Goal: Task Accomplishment & Management: Use online tool/utility

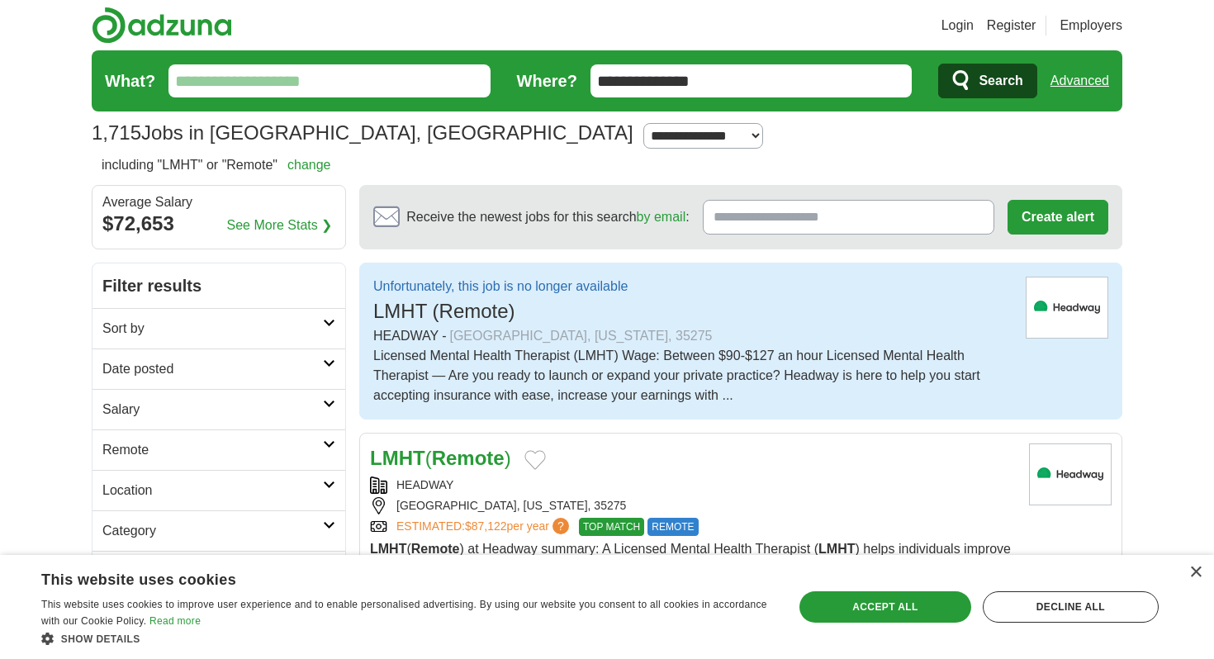
click at [868, 65] on input "**********" at bounding box center [752, 80] width 322 height 33
click at [868, 66] on input "**********" at bounding box center [752, 80] width 322 height 33
click at [866, 79] on input "**********" at bounding box center [752, 80] width 322 height 33
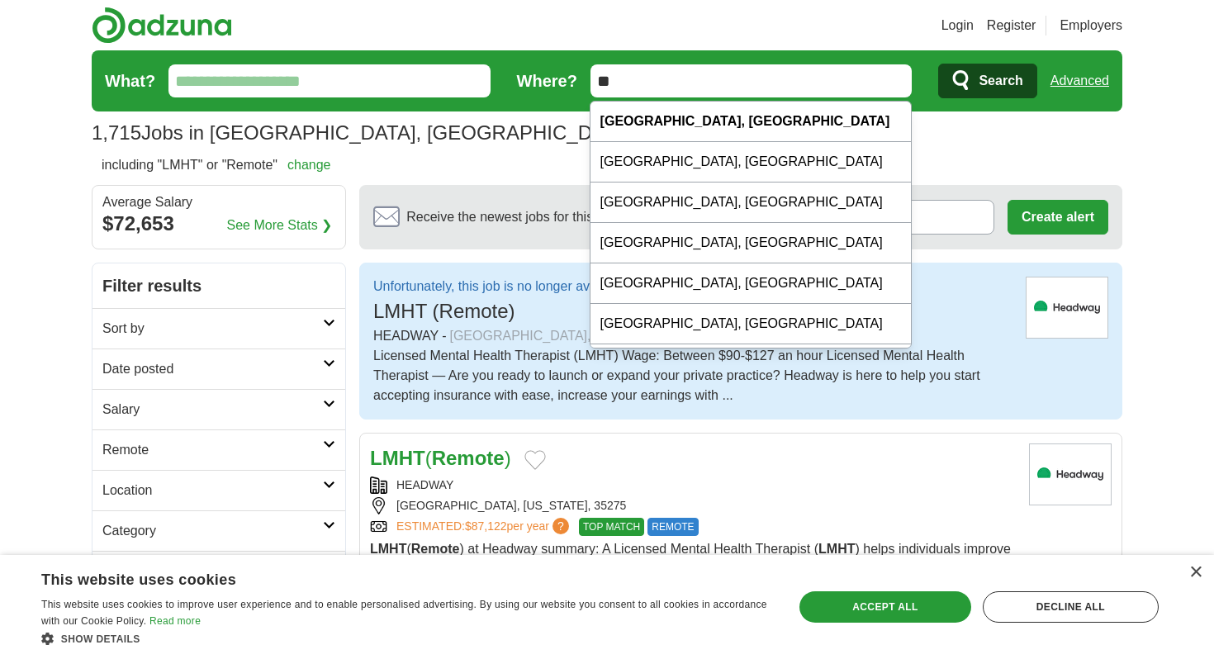
type input "*"
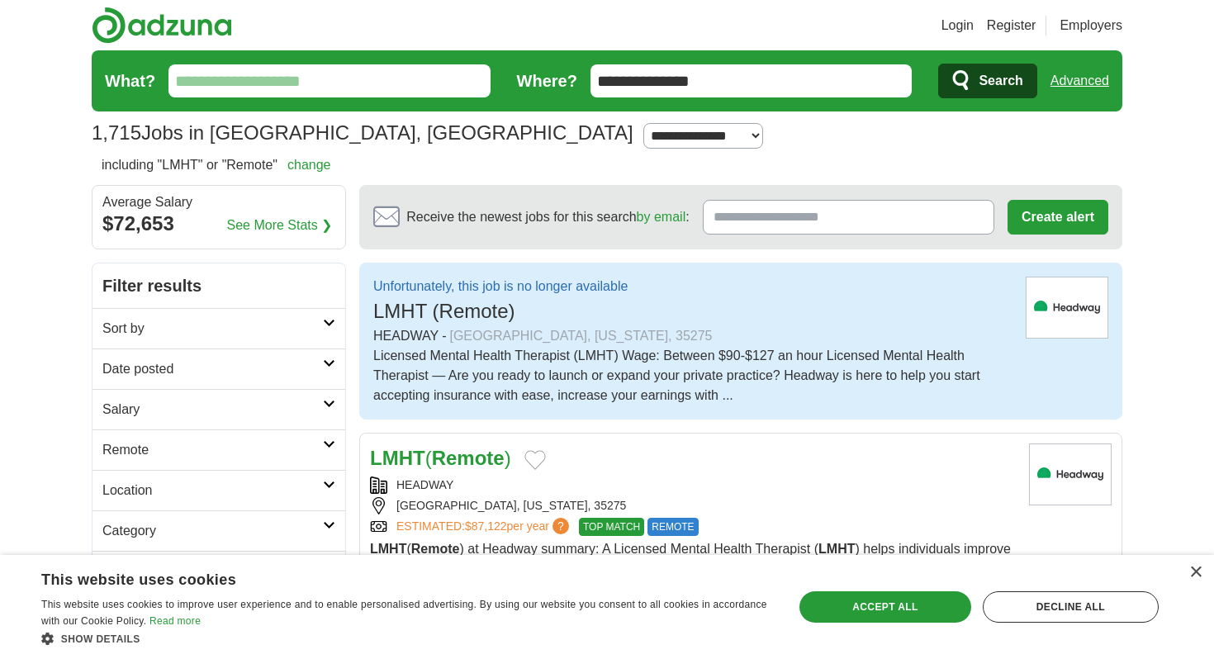
type input "**********"
click at [938, 64] on button "Search" at bounding box center [987, 81] width 98 height 35
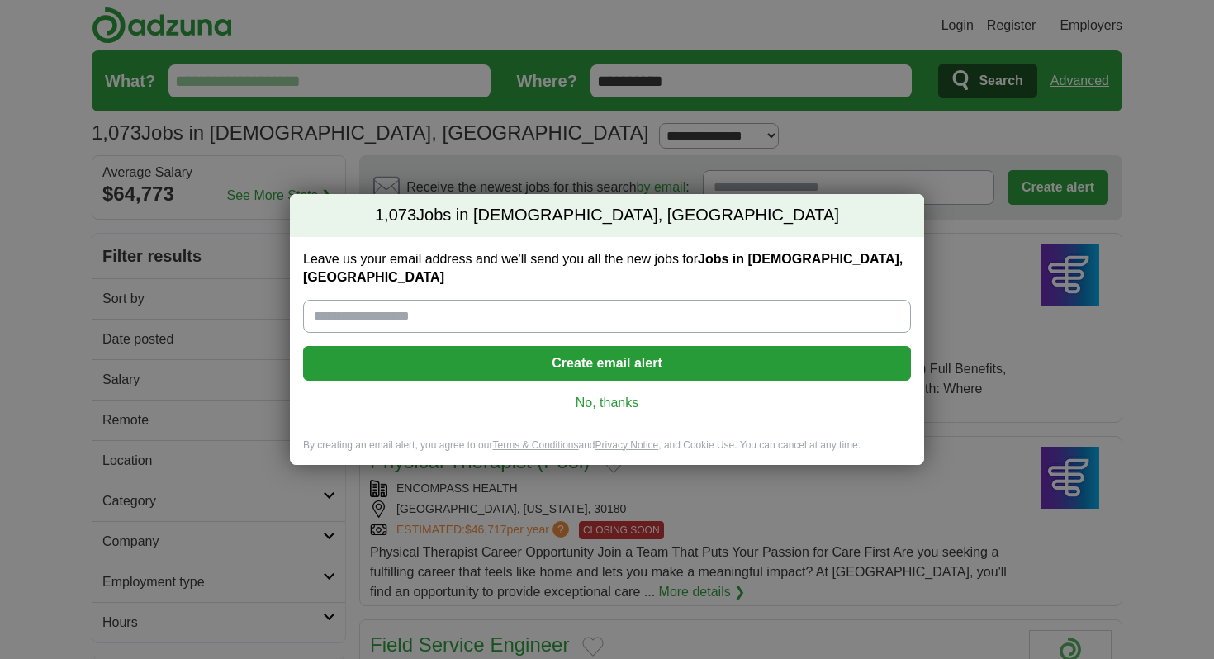
click at [662, 309] on input "Leave us your email address and we'll send you all the new jobs for Jobs in [DE…" at bounding box center [607, 316] width 608 height 33
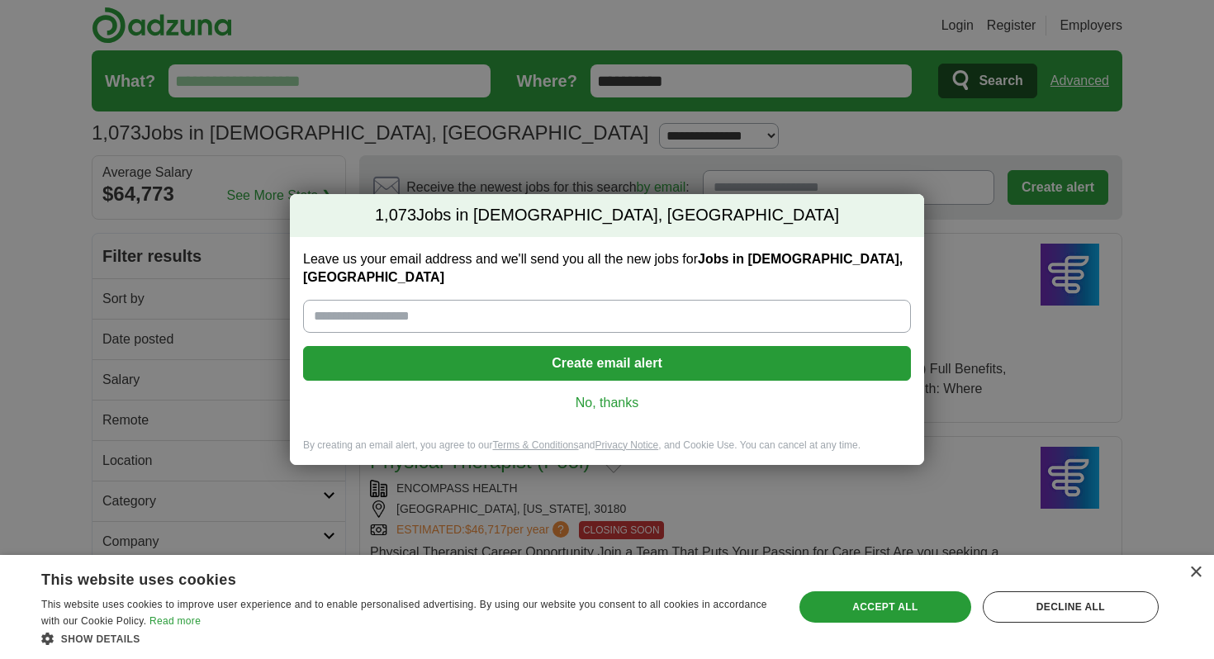
click at [526, 319] on input "Leave us your email address and we'll send you all the new jobs for Jobs in [DE…" at bounding box center [607, 316] width 608 height 33
type input "**********"
click at [538, 361] on button "Create email alert" at bounding box center [607, 363] width 608 height 35
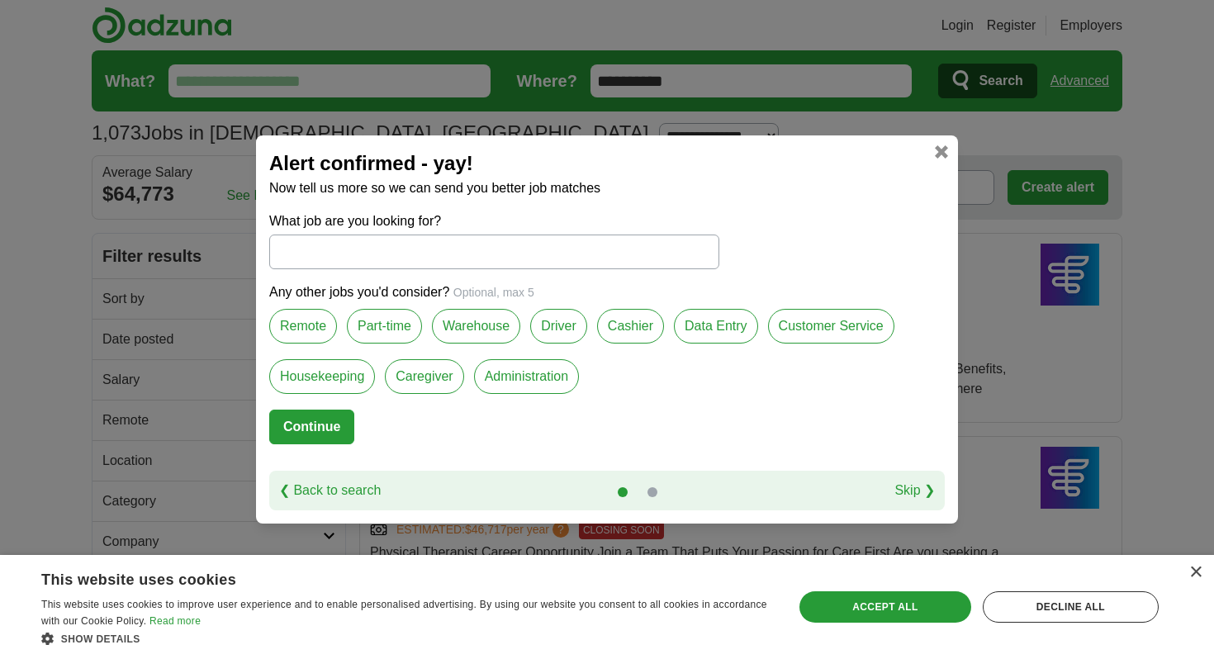
click at [315, 327] on label "Remote" at bounding box center [303, 326] width 68 height 35
click at [701, 329] on label "Data Entry" at bounding box center [716, 326] width 84 height 35
click at [338, 422] on button "Continue" at bounding box center [311, 427] width 85 height 35
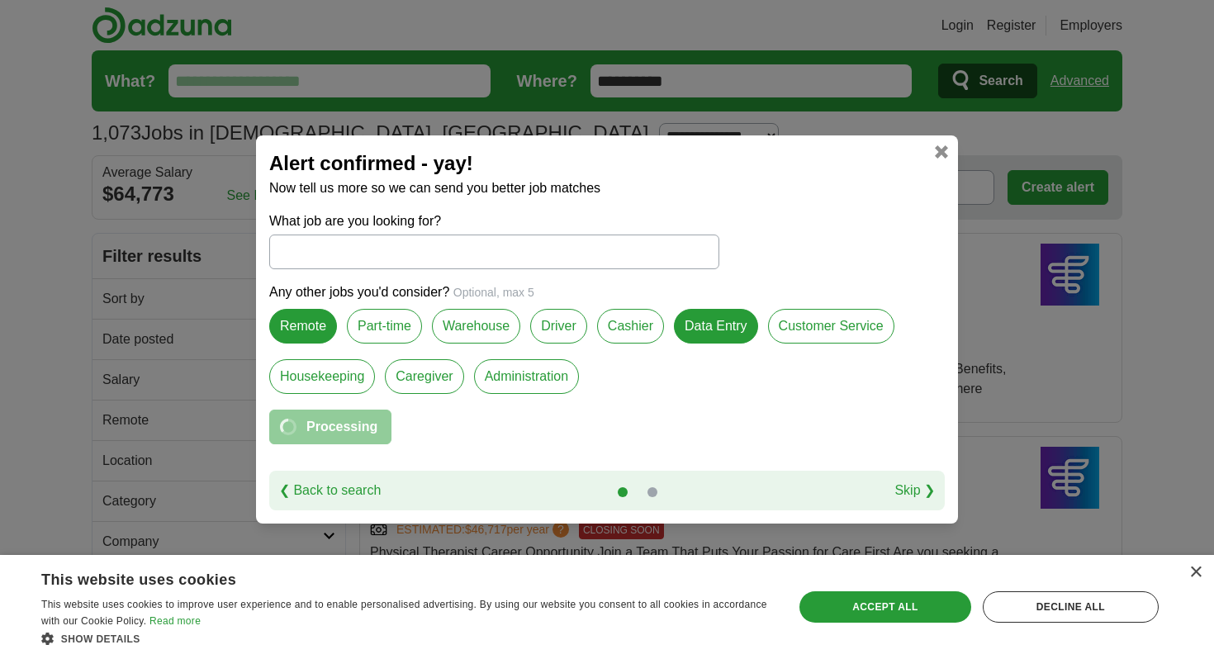
select select "*"
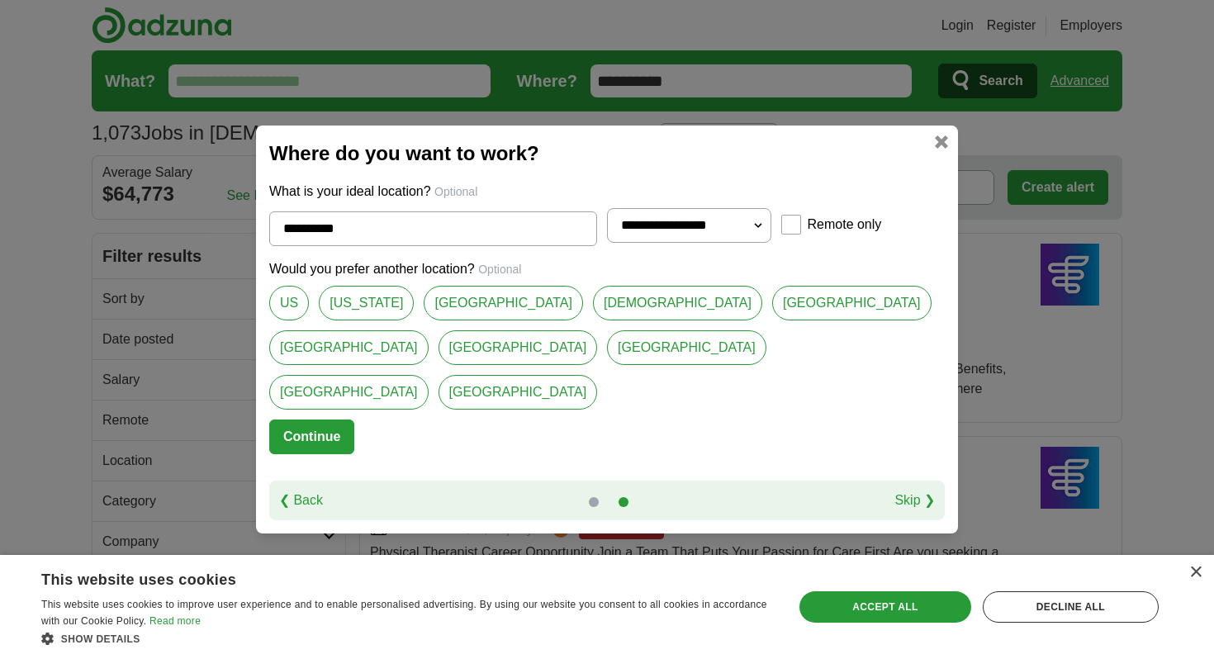
click at [316, 396] on div "Would you prefer another location? Optional US [US_STATE][PERSON_NAME][GEOGRAPH…" at bounding box center [607, 339] width 676 height 160
click at [315, 420] on button "Continue" at bounding box center [311, 437] width 85 height 35
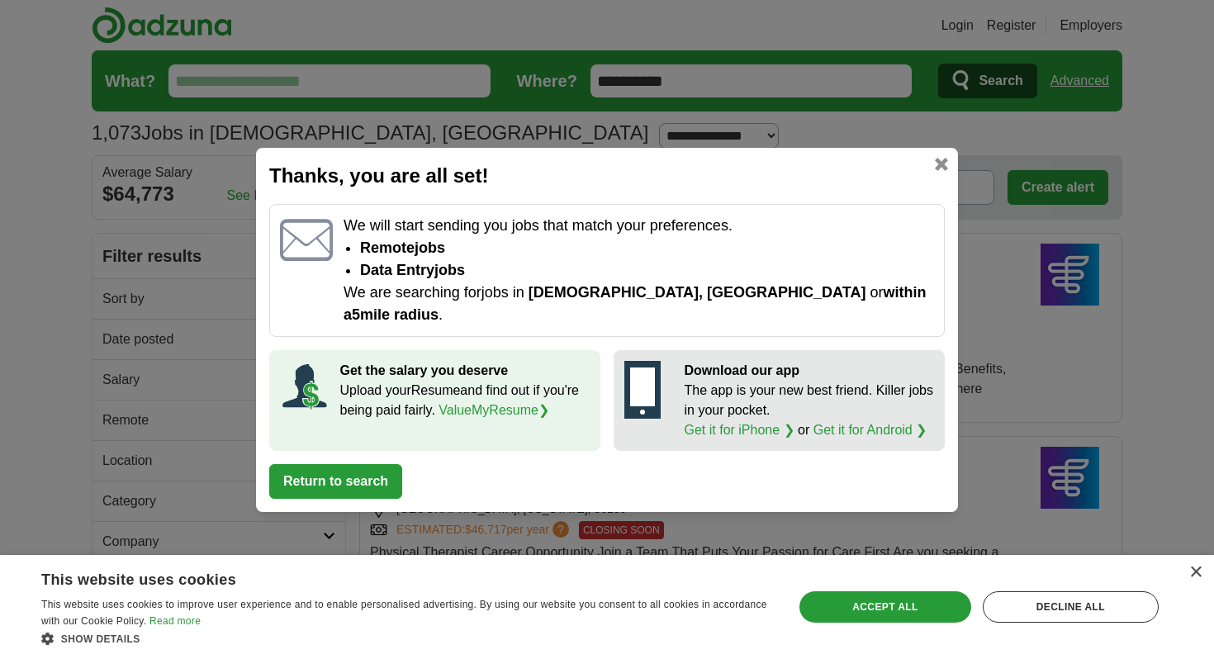
click at [342, 468] on button "Return to search" at bounding box center [335, 481] width 133 height 35
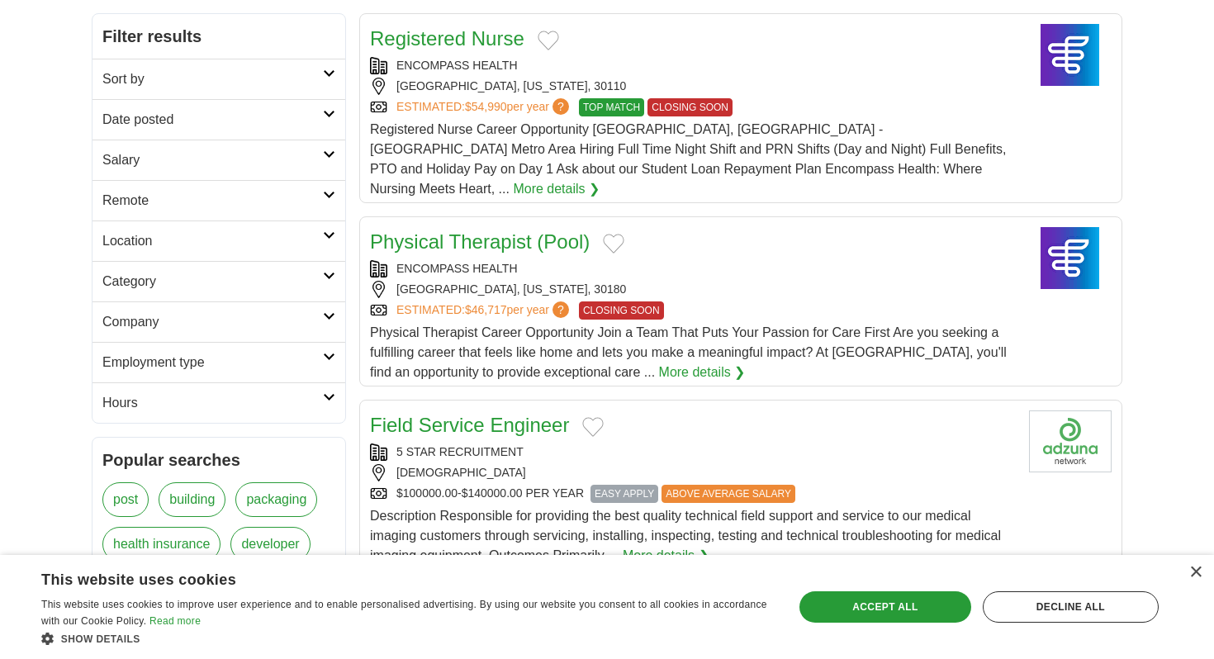
scroll to position [224, 0]
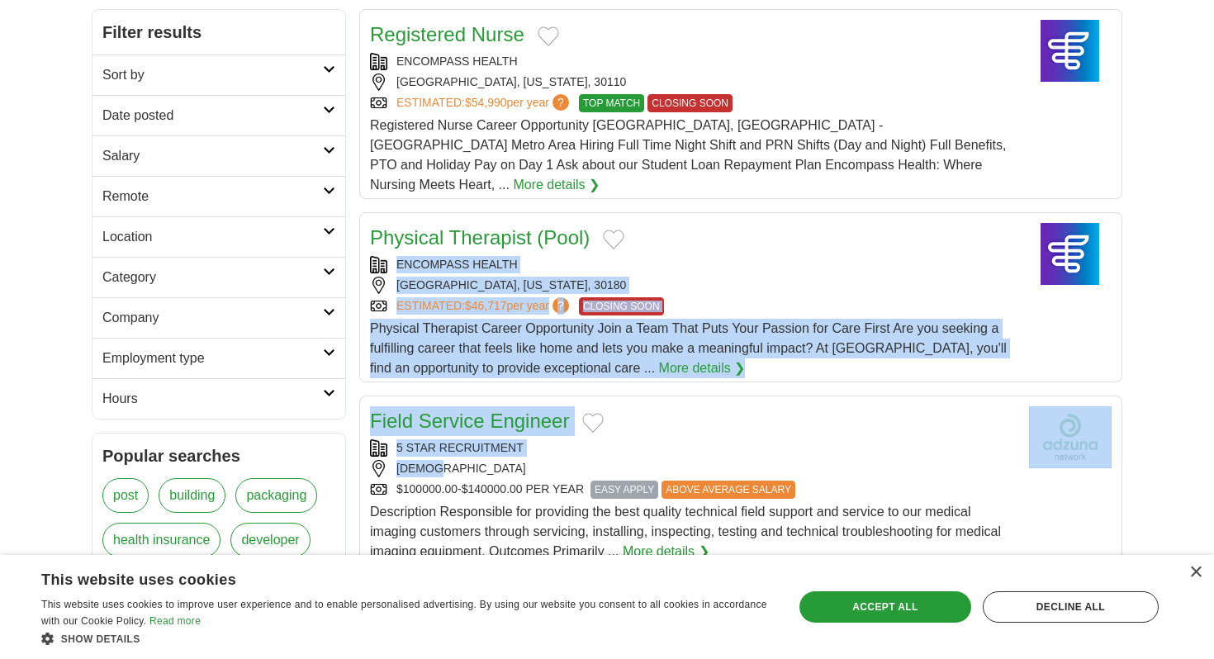
drag, startPoint x: 560, startPoint y: 458, endPoint x: 616, endPoint y: 227, distance: 237.2
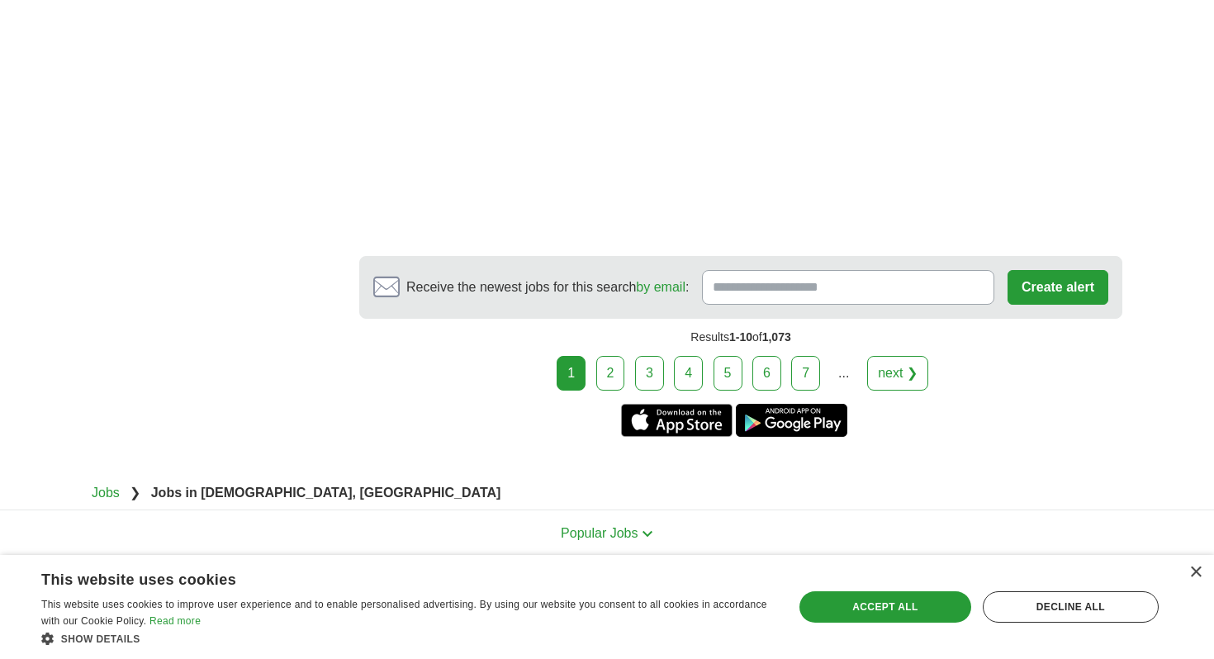
scroll to position [3257, 0]
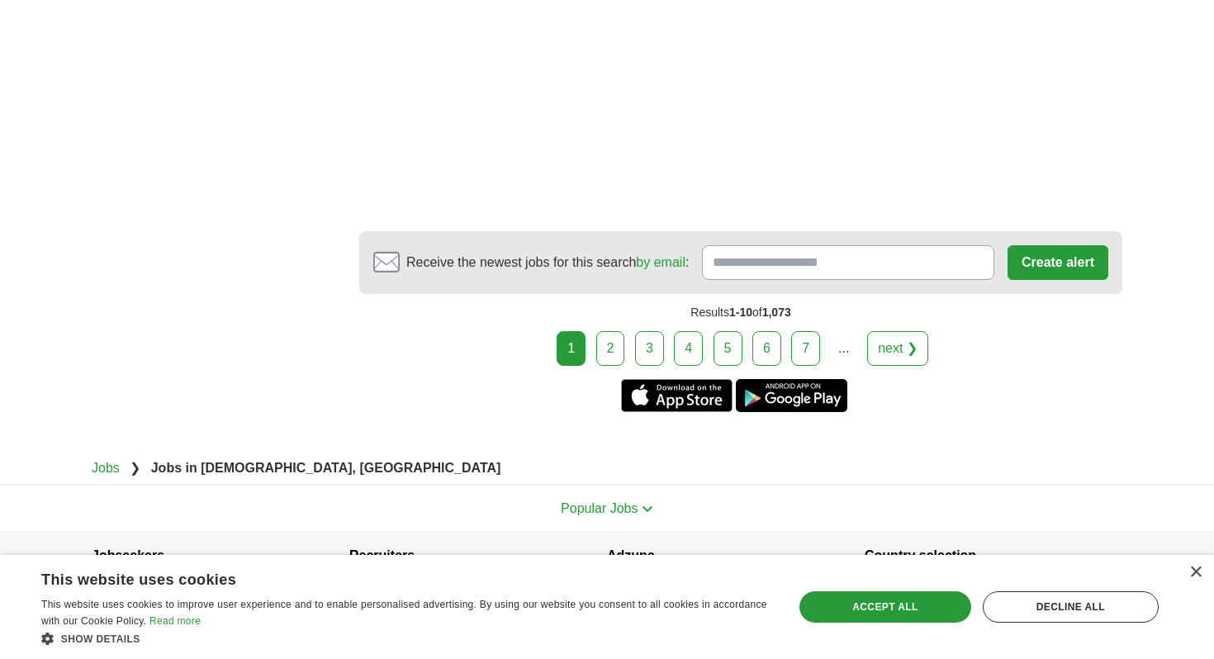
click at [609, 331] on link "2" at bounding box center [610, 348] width 29 height 35
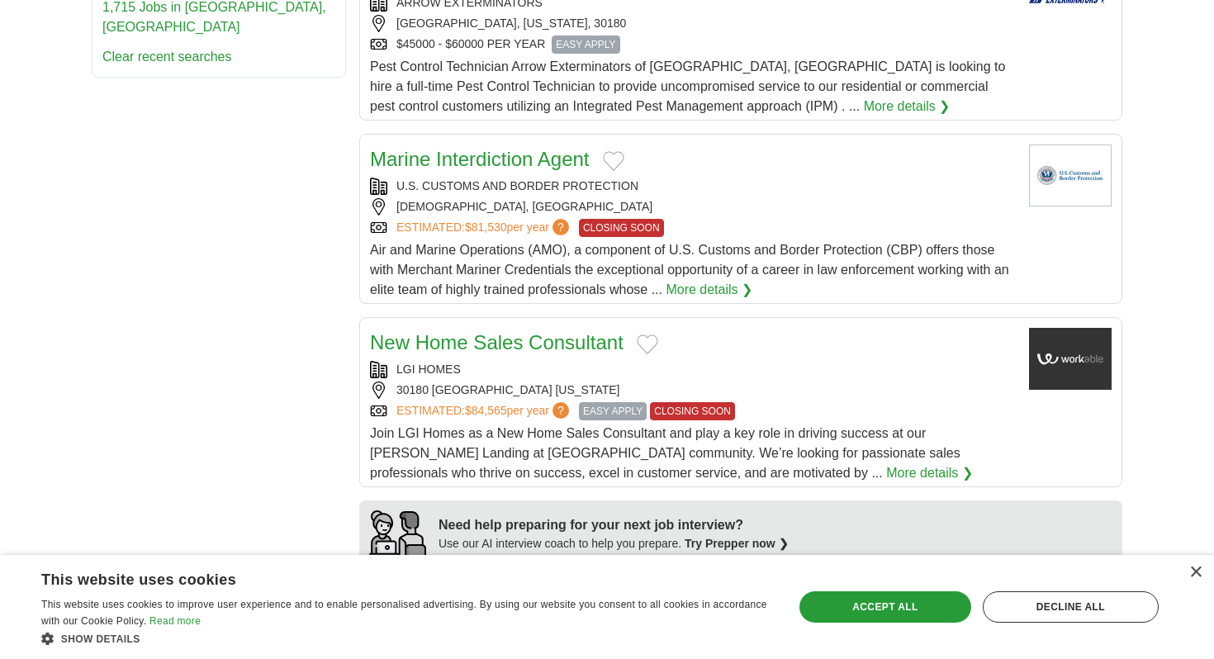
scroll to position [912, 0]
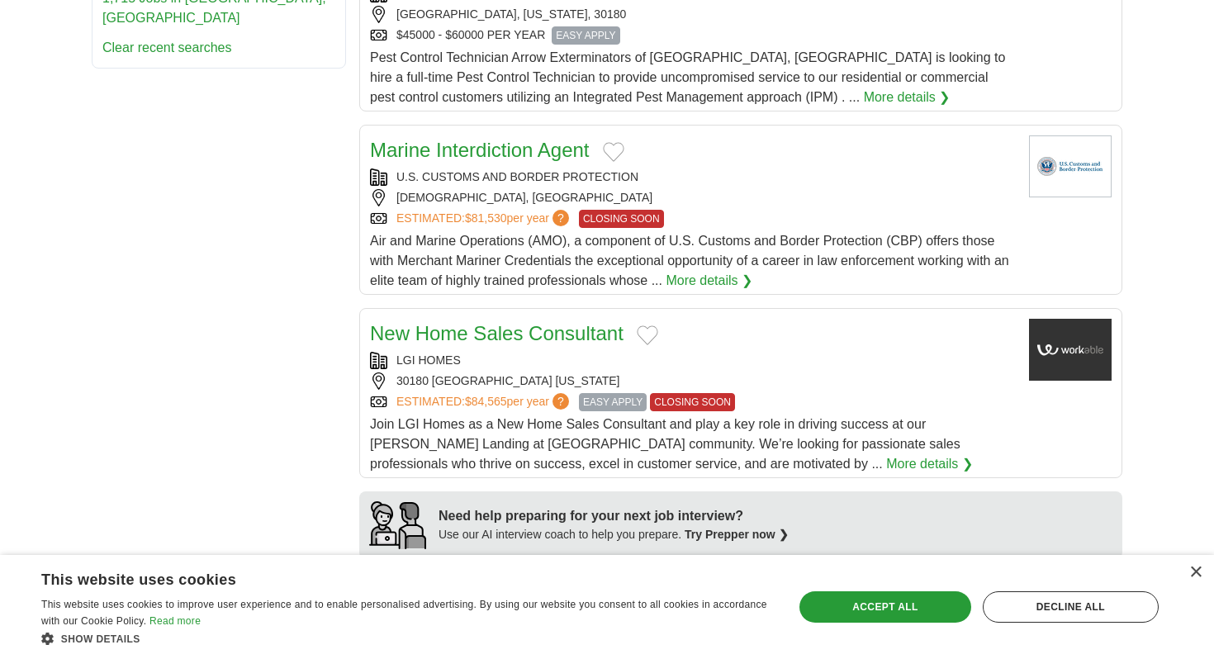
click at [746, 281] on link "More details ❯" at bounding box center [709, 281] width 87 height 20
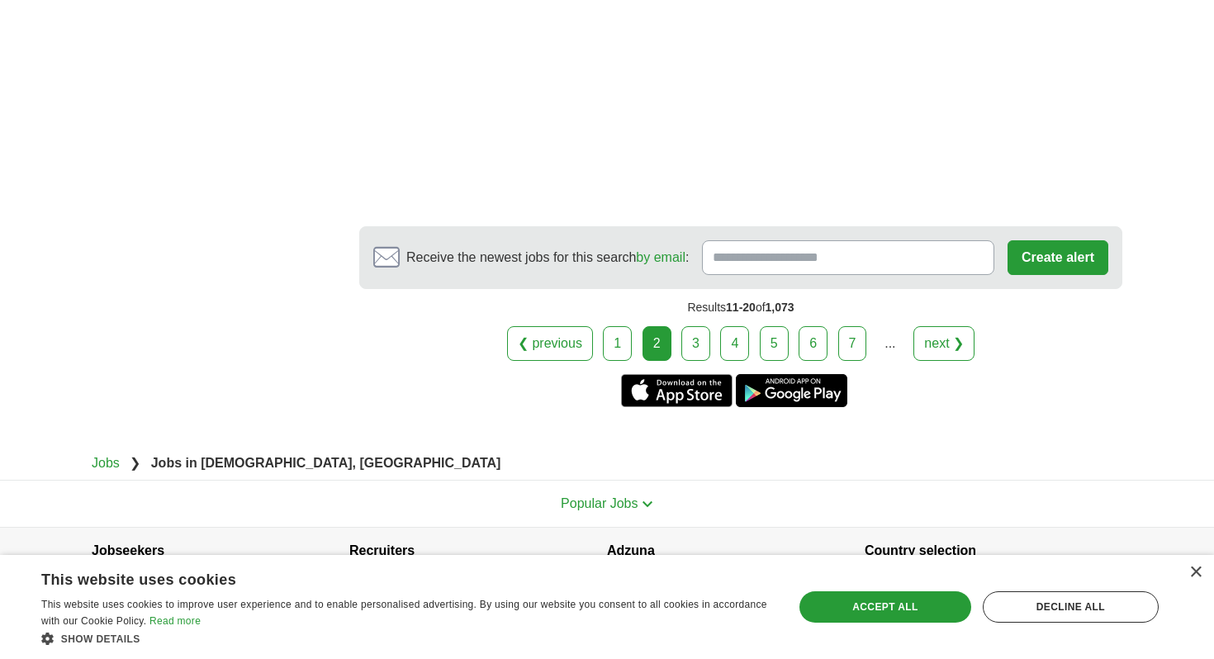
scroll to position [2765, 0]
click at [700, 348] on link "3" at bounding box center [695, 342] width 29 height 35
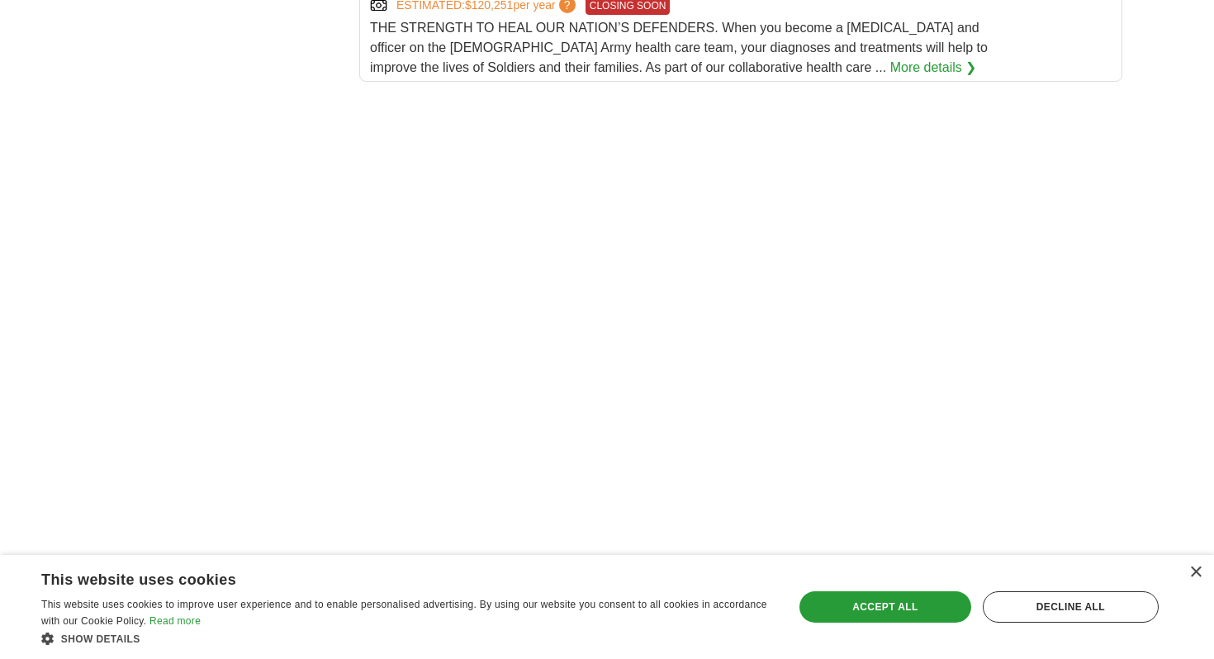
scroll to position [2195, 0]
